Goal: Ask a question

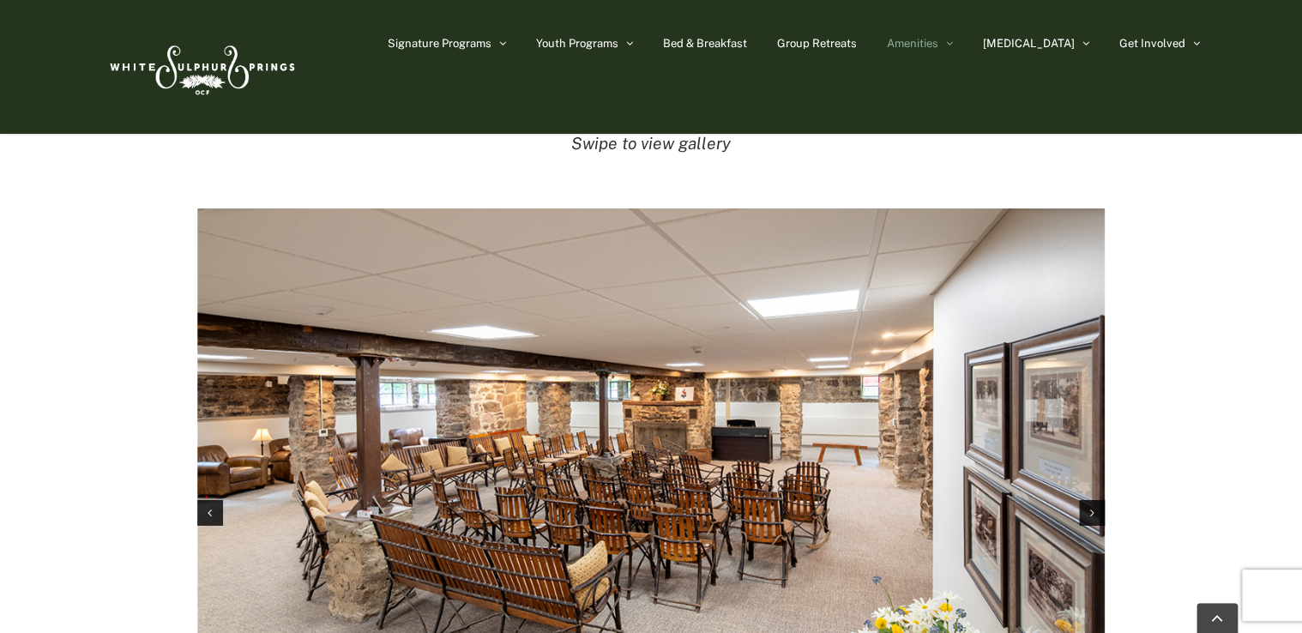
scroll to position [2563, 0]
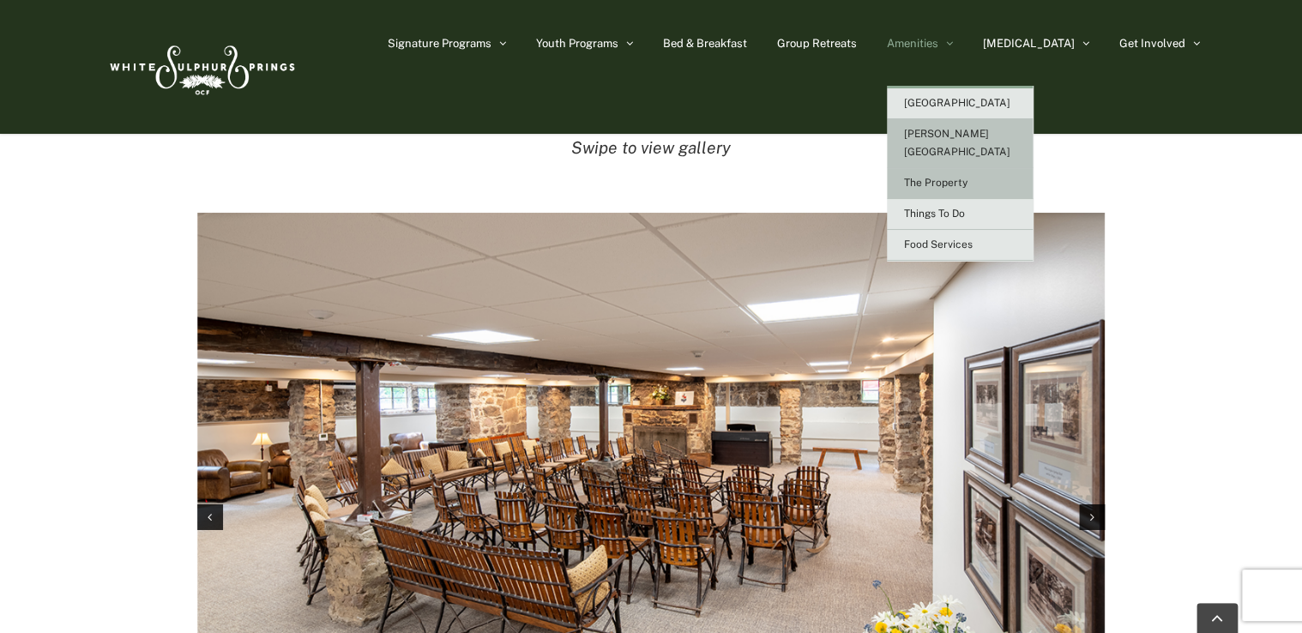
click at [968, 177] on span "The Property" at bounding box center [935, 183] width 63 height 12
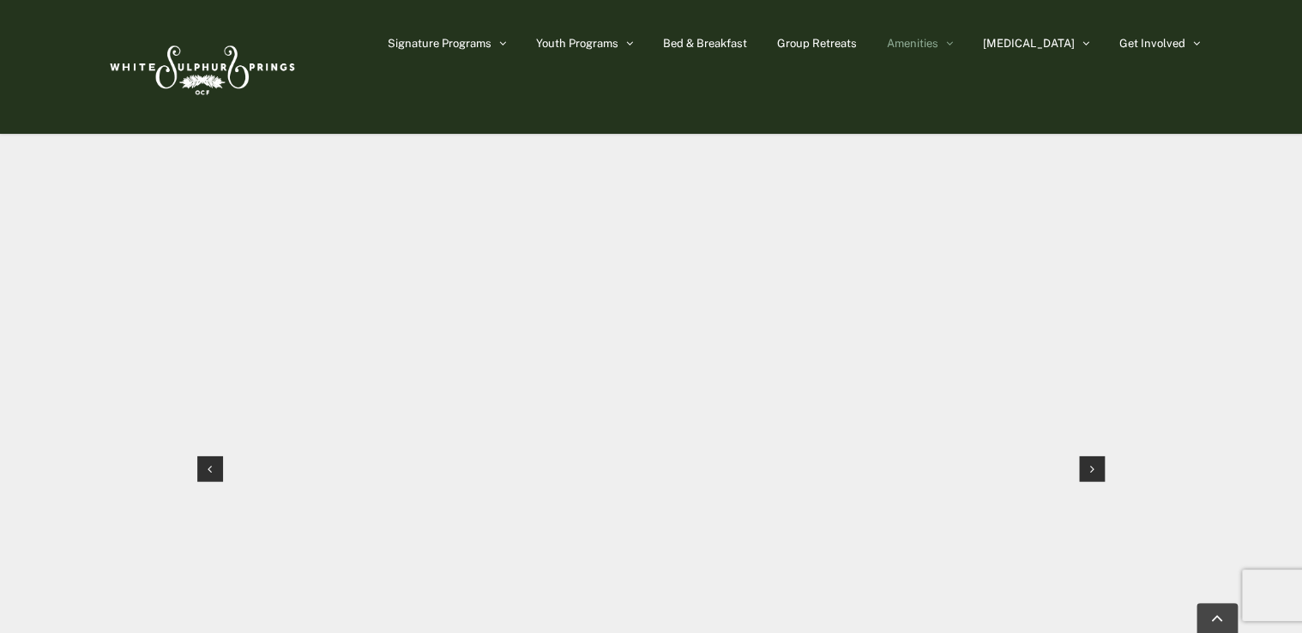
scroll to position [1722, 0]
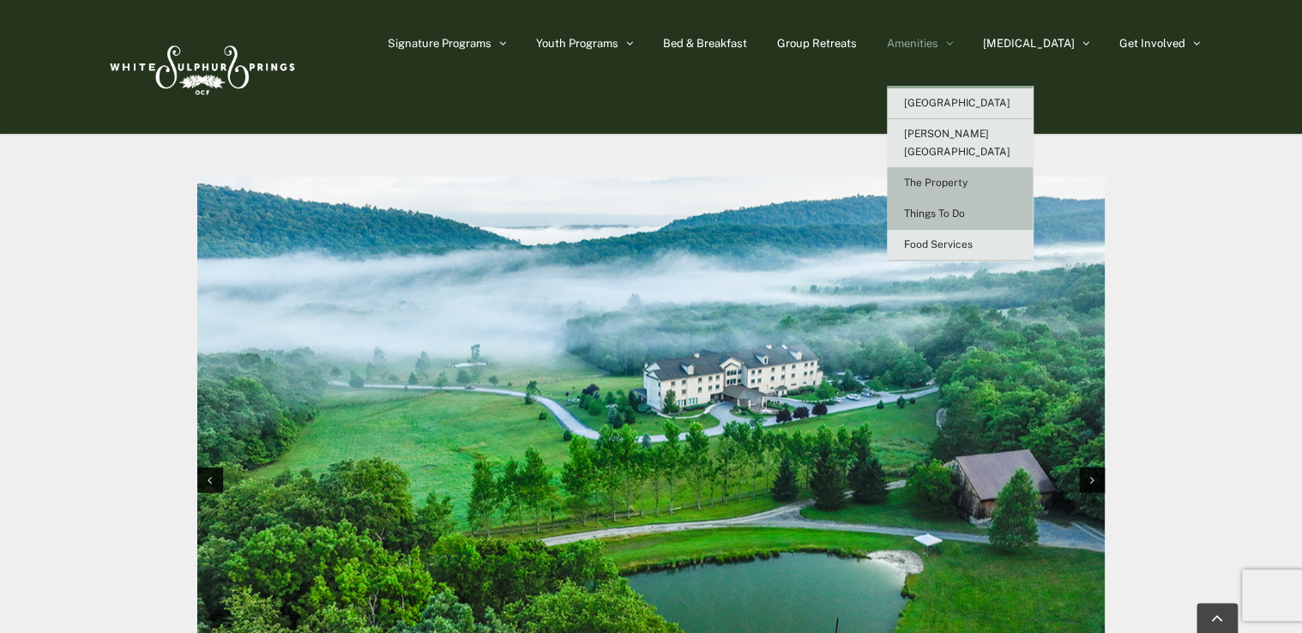
click at [969, 202] on link "Things To Do" at bounding box center [960, 214] width 146 height 31
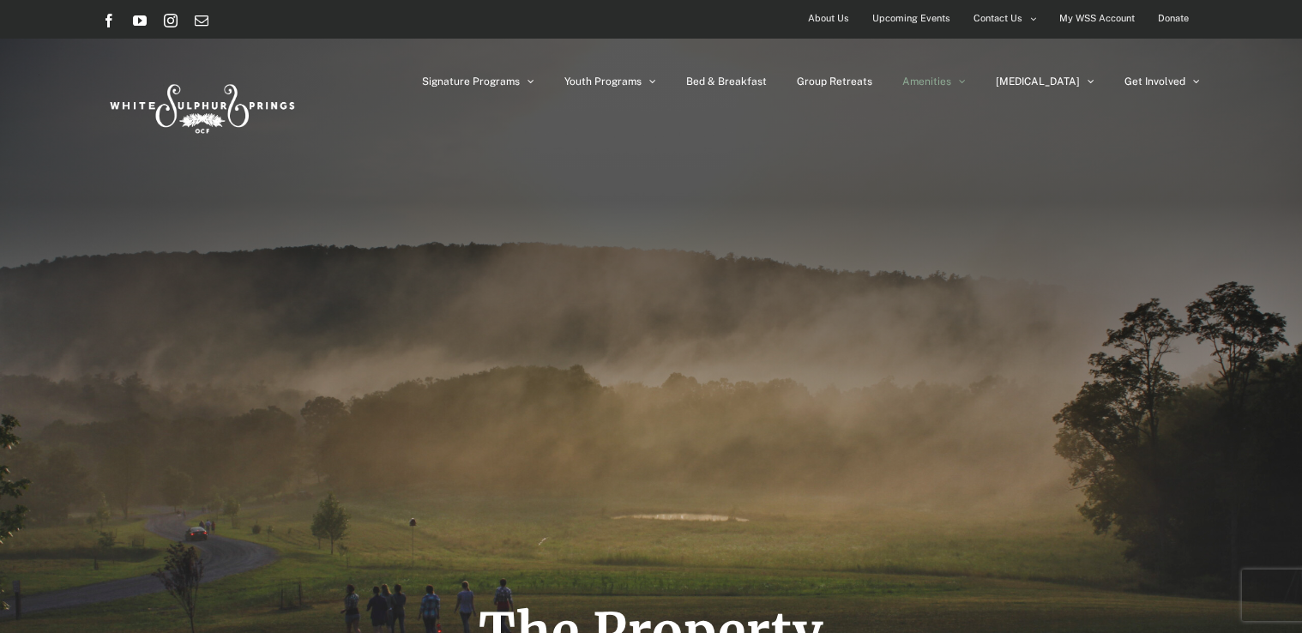
scroll to position [1722, 0]
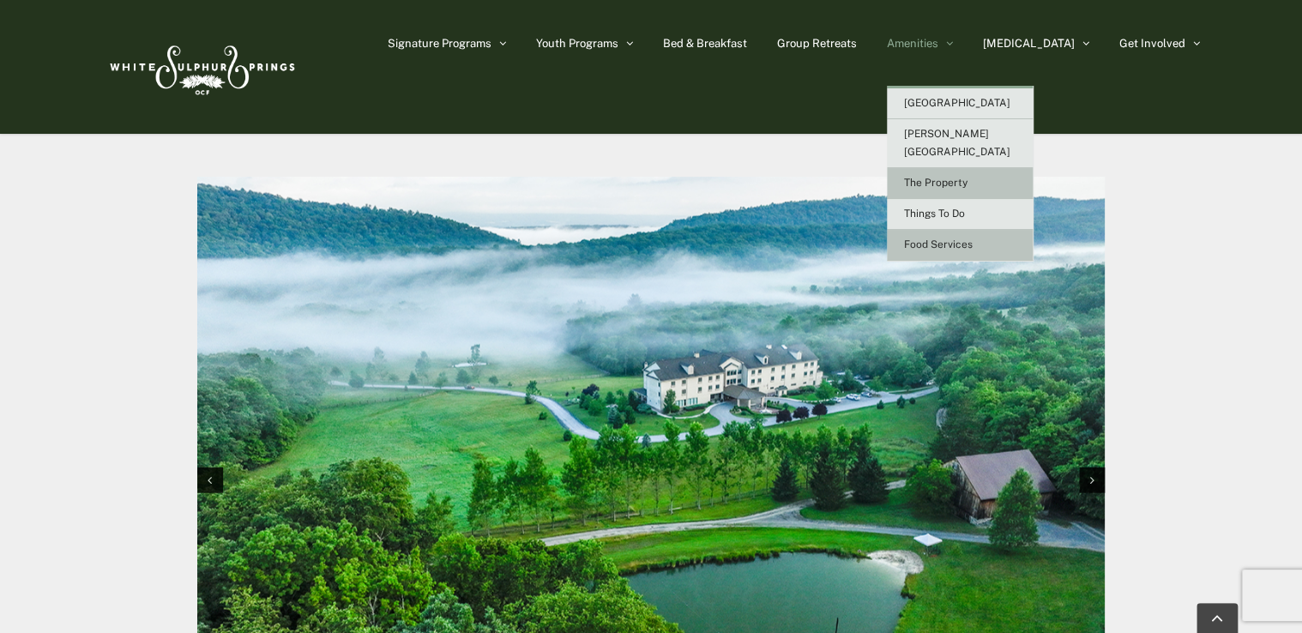
click at [973, 239] on span "Food Services" at bounding box center [938, 245] width 69 height 12
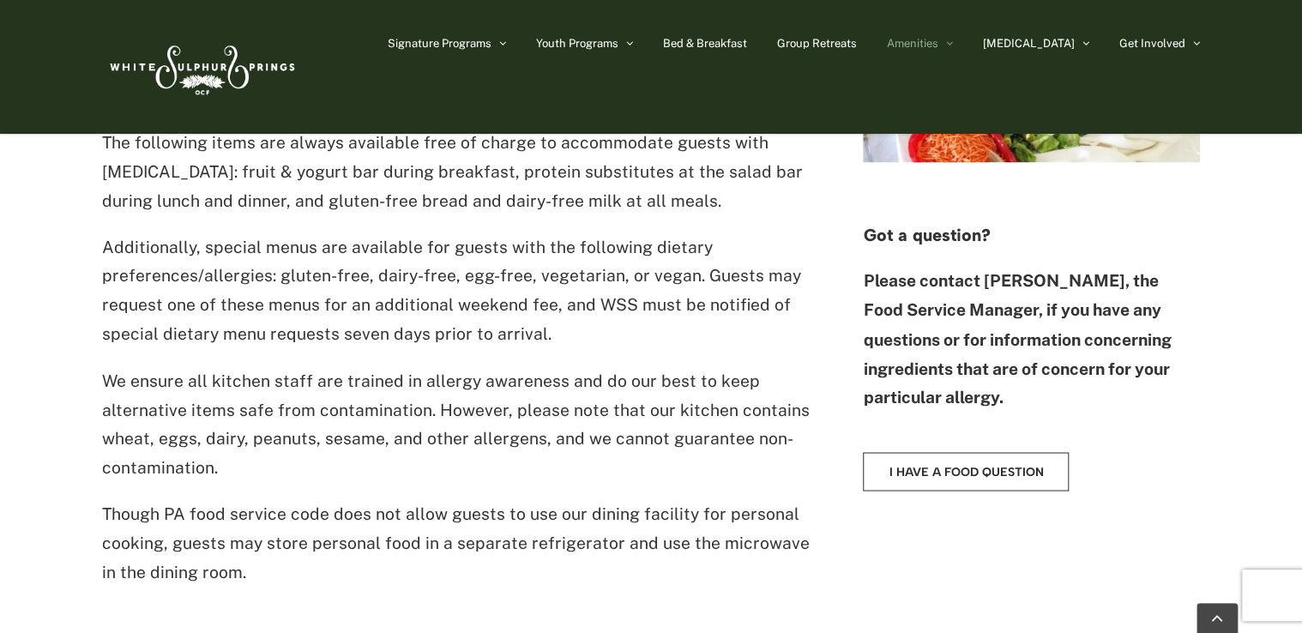
scroll to position [1284, 0]
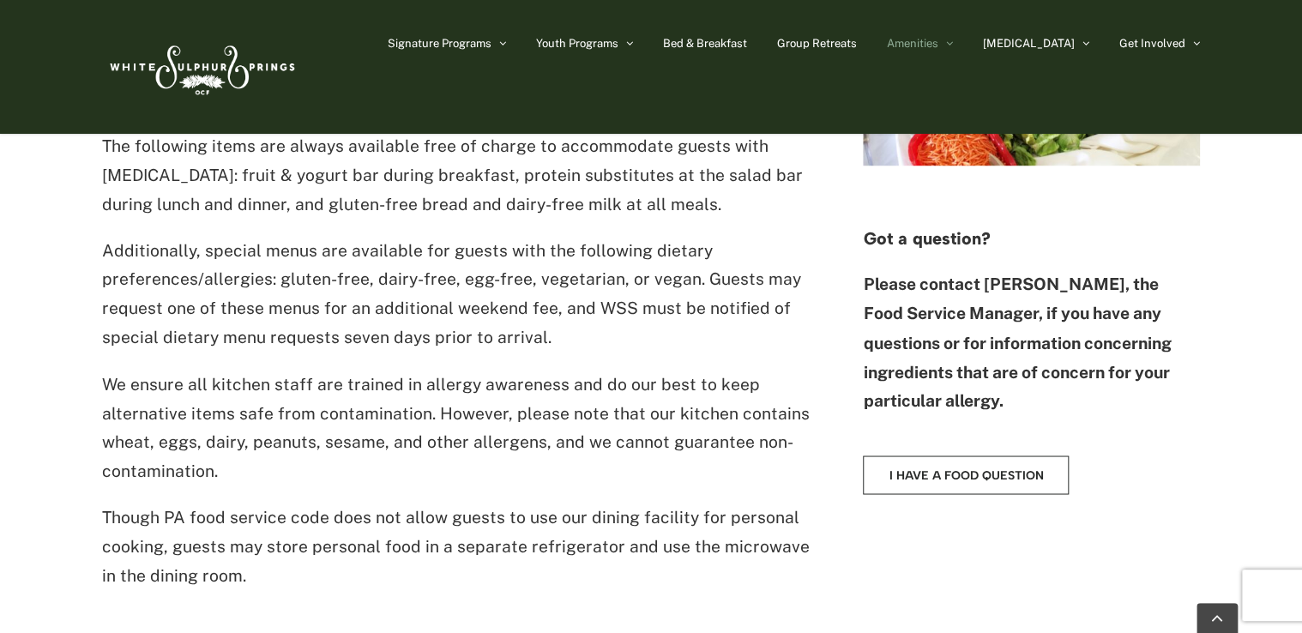
click at [88, 295] on div "Accommodating [MEDICAL_DATA] W e are committed to using the freshest ingredient…" at bounding box center [651, 216] width 1302 height 912
click at [1021, 483] on link "I have a food question" at bounding box center [966, 475] width 206 height 39
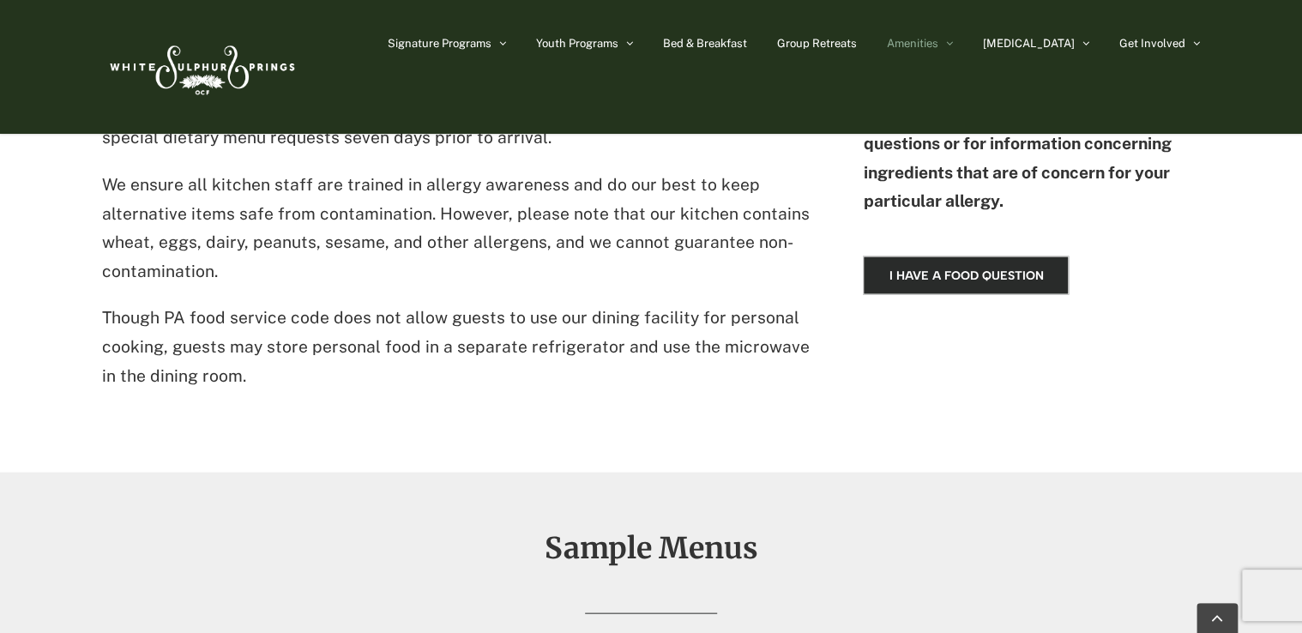
scroll to position [1479, 0]
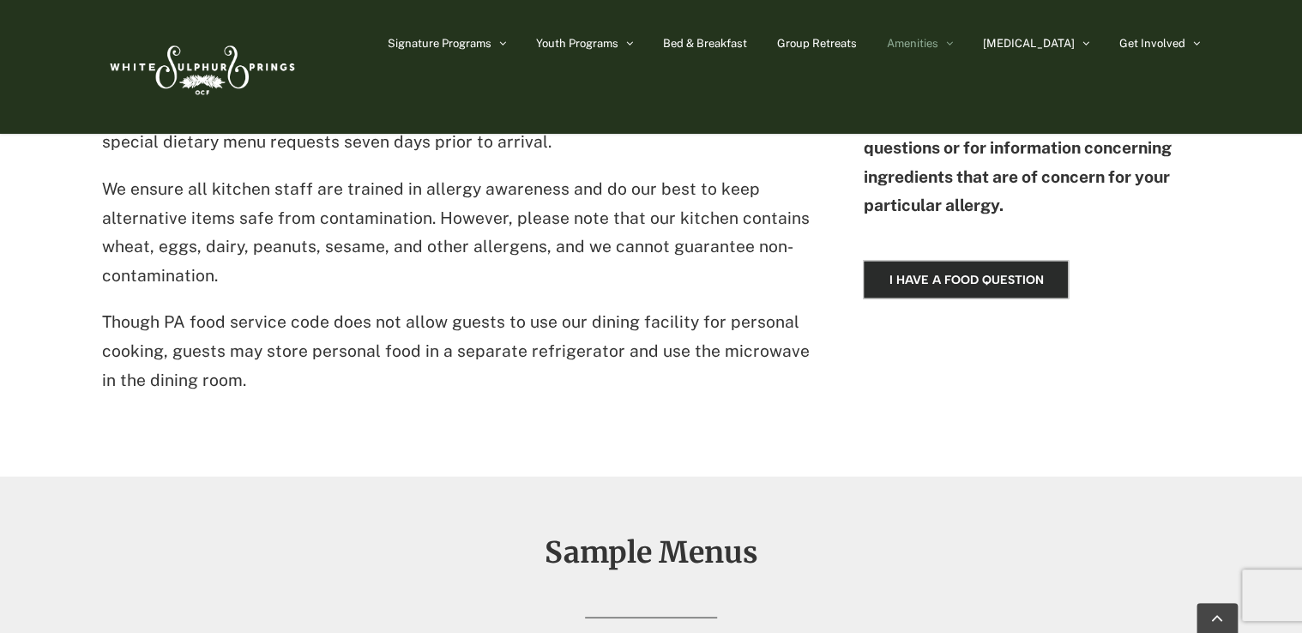
click at [970, 287] on link "I have a food question" at bounding box center [966, 279] width 206 height 39
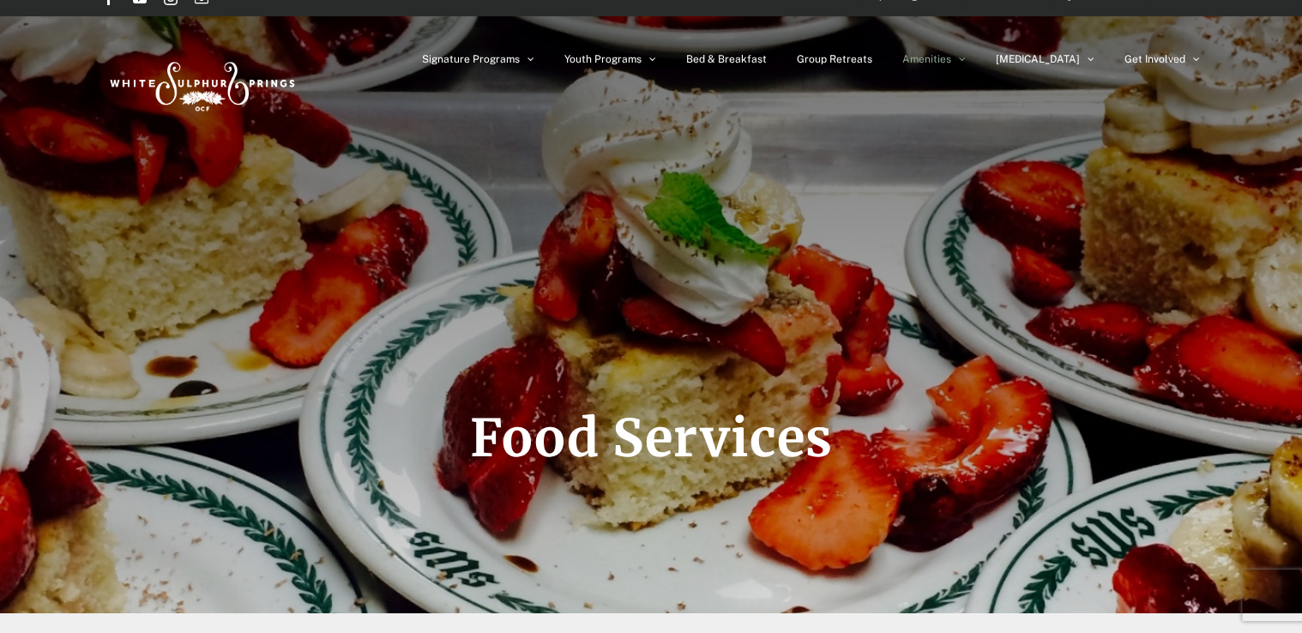
scroll to position [0, 0]
